Goal: Find specific page/section: Find specific page/section

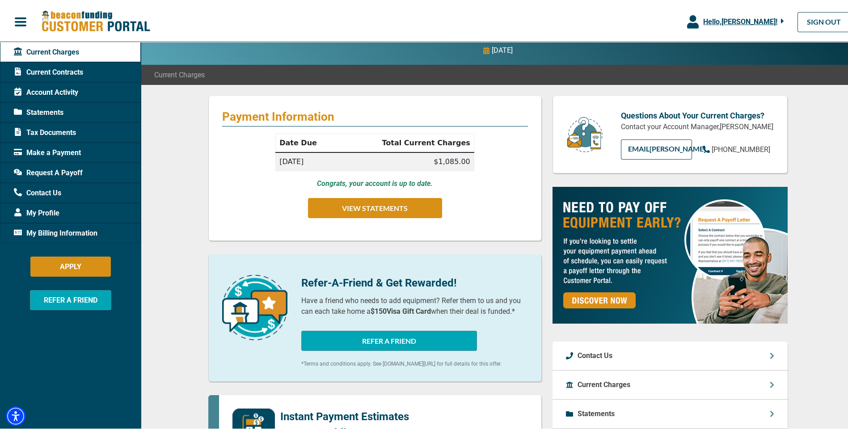
scroll to position [45, 0]
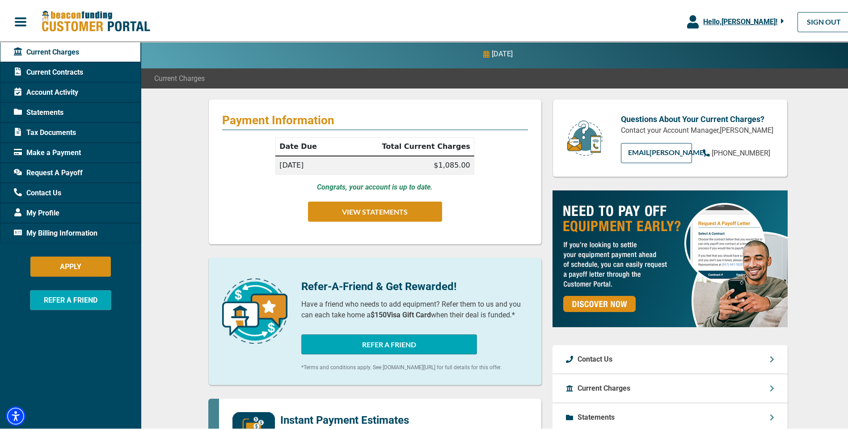
click at [60, 170] on span "Request A Payoff" at bounding box center [48, 171] width 69 height 11
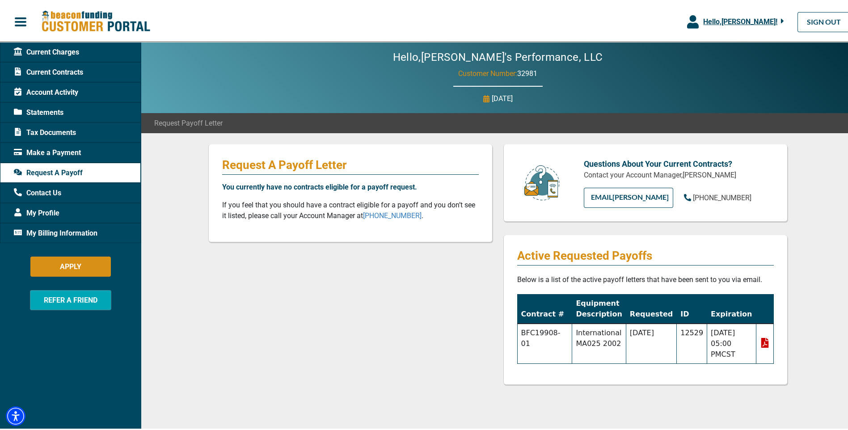
click at [62, 112] on span "Statements" at bounding box center [39, 110] width 50 height 11
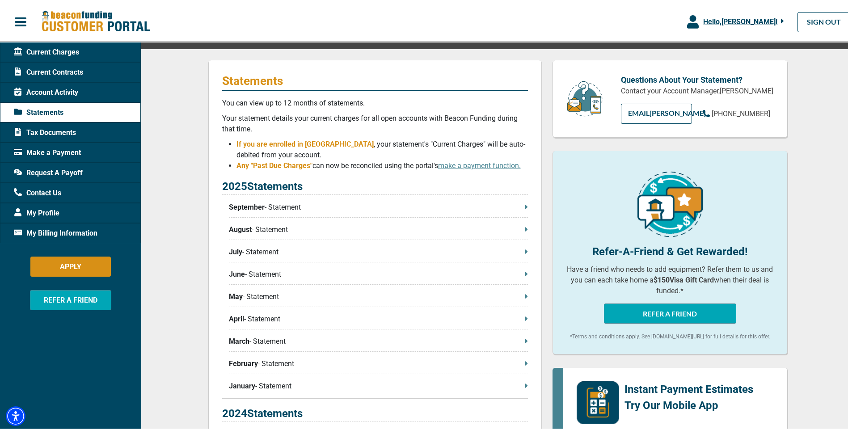
scroll to position [89, 0]
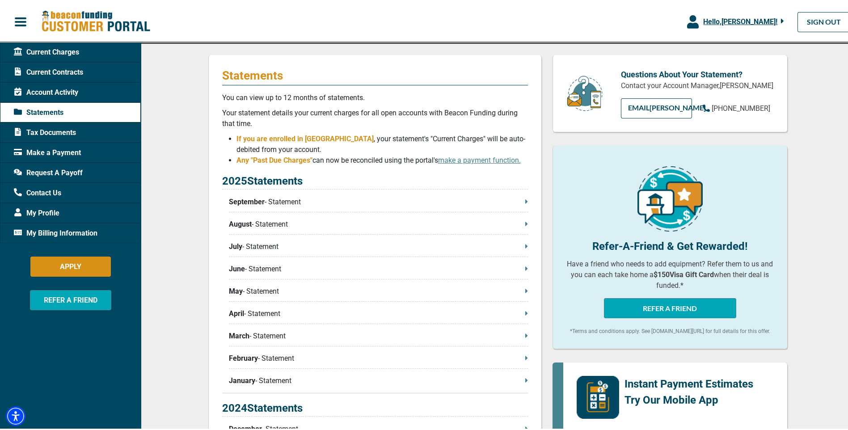
click at [284, 228] on p "August - Statement" at bounding box center [378, 222] width 299 height 11
click at [655, 117] on link "EMAIL [PERSON_NAME]" at bounding box center [656, 107] width 71 height 20
click at [76, 172] on span "Request A Payoff" at bounding box center [48, 171] width 69 height 11
